Goal: Navigation & Orientation: Find specific page/section

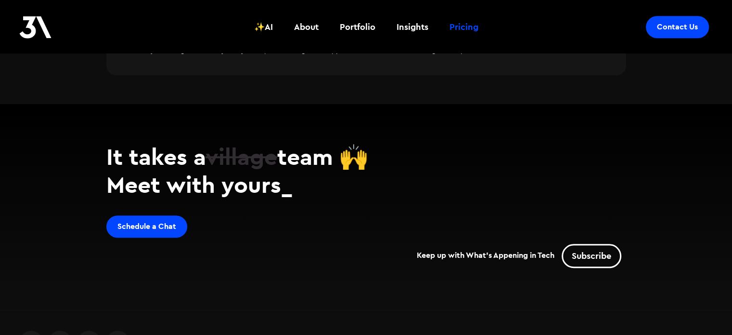
scroll to position [919, 0]
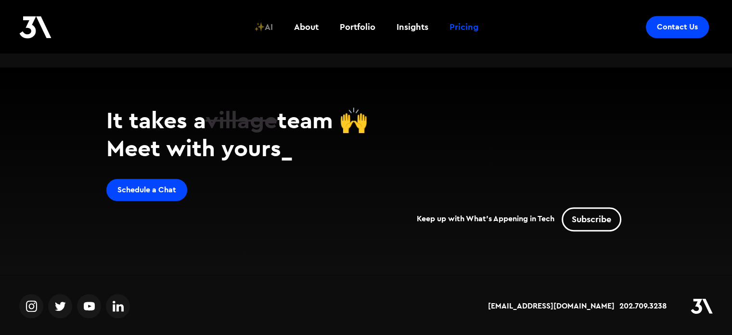
click at [272, 27] on div "✨AI" at bounding box center [263, 27] width 19 height 13
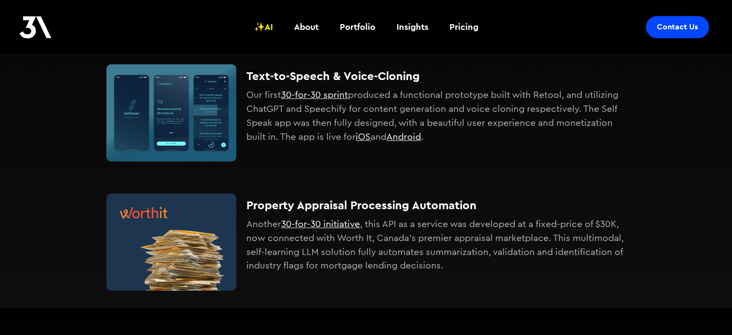
scroll to position [666, 0]
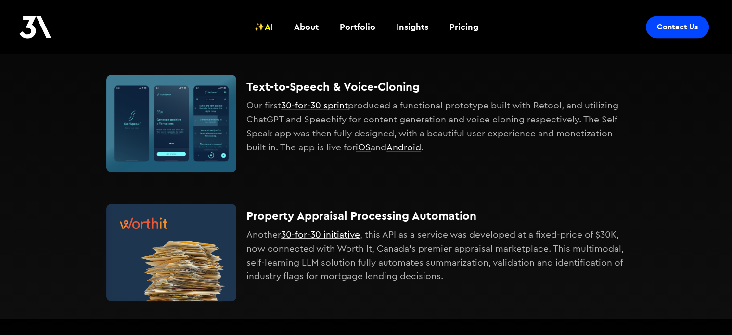
click at [31, 25] on img at bounding box center [35, 27] width 32 height 23
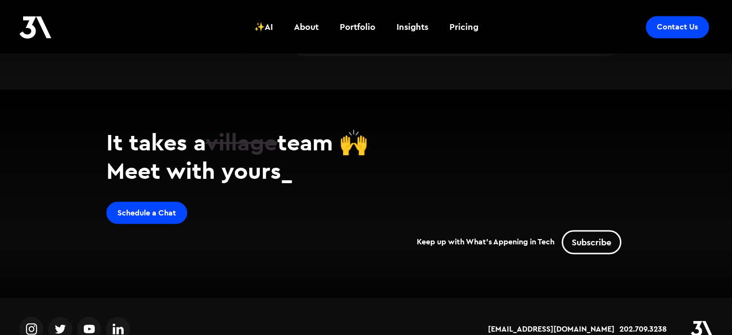
scroll to position [1694, 0]
